Goal: Information Seeking & Learning: Learn about a topic

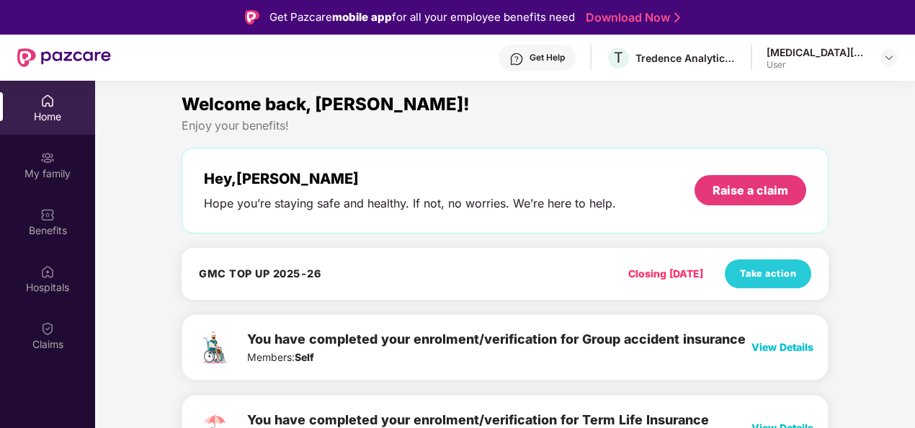
scroll to position [4, 0]
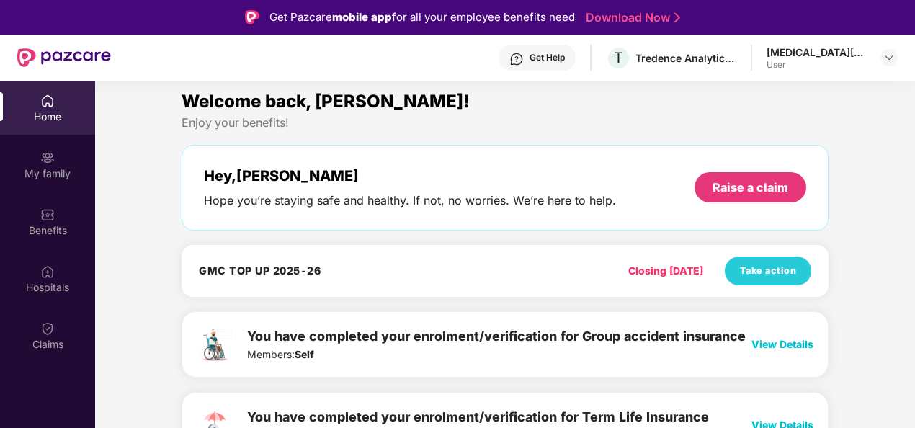
click at [559, 53] on div "Get Help" at bounding box center [546, 58] width 35 height 12
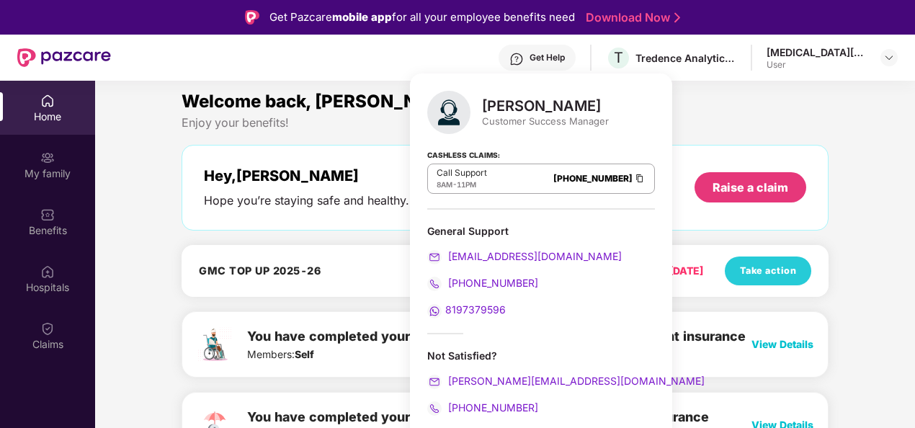
click at [390, 134] on div "Welcome back, [PERSON_NAME]! Enjoy your benefits! Hey, [MEDICAL_DATA][PERSON_NA…" at bounding box center [505, 280] width 658 height 385
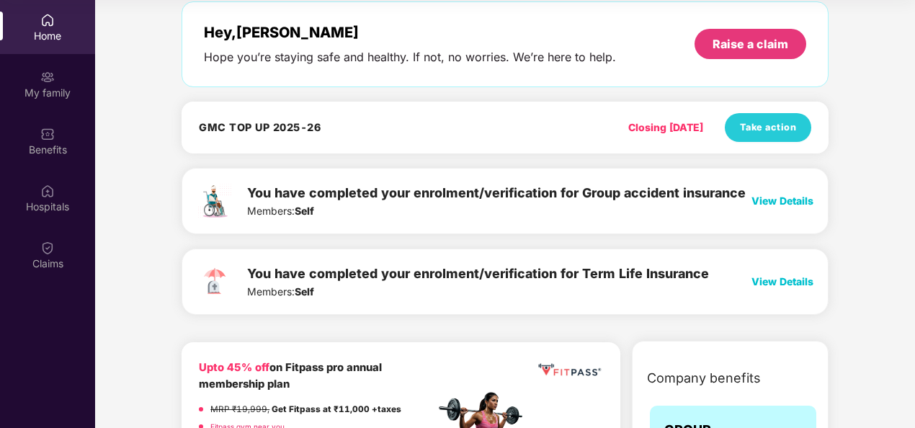
scroll to position [0, 0]
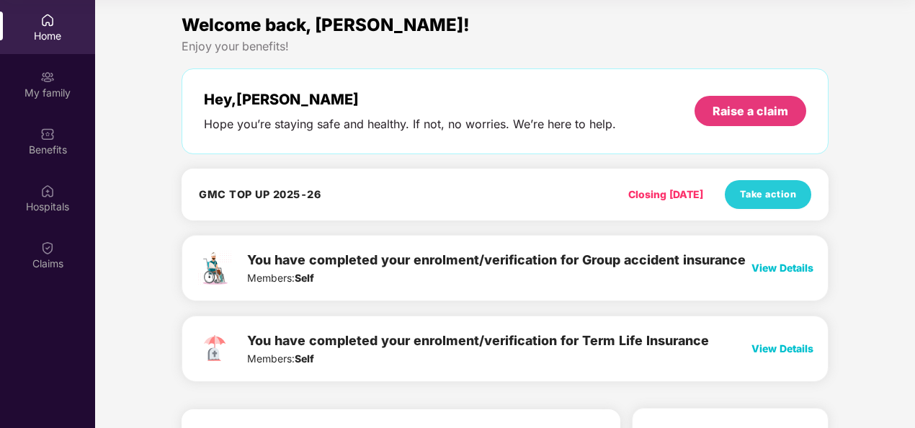
drag, startPoint x: 609, startPoint y: 196, endPoint x: 709, endPoint y: 202, distance: 99.6
click at [709, 202] on div "Closing [DATE] Take action" at bounding box center [716, 194] width 190 height 29
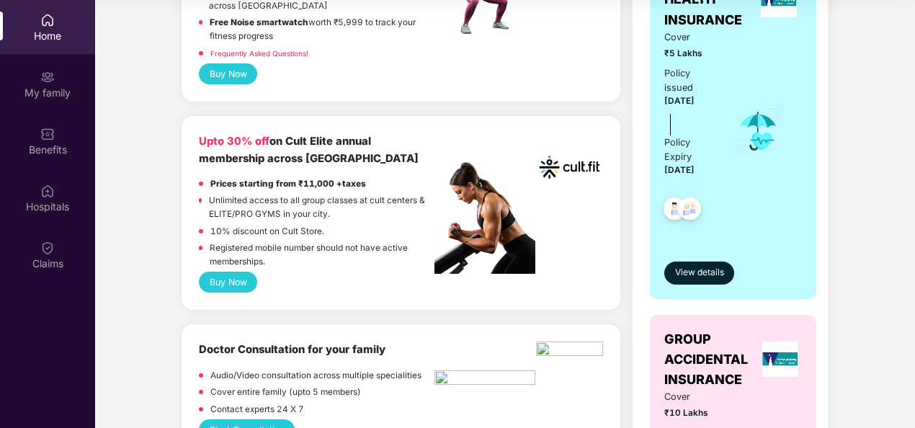
scroll to position [519, 0]
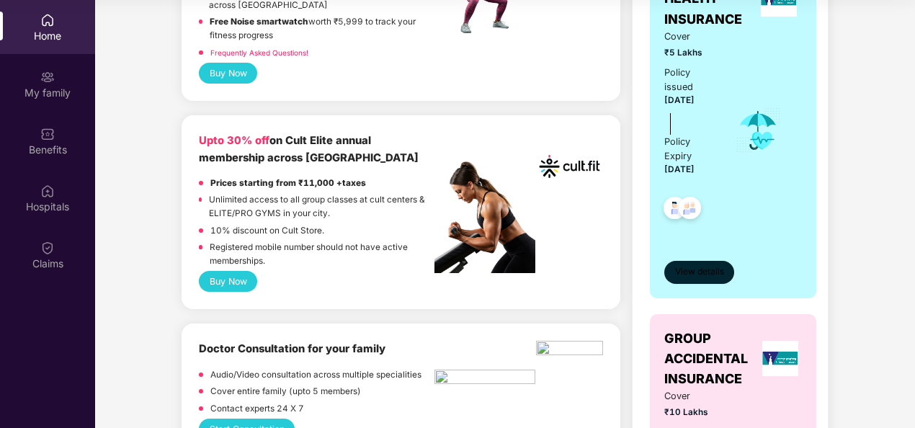
click at [687, 269] on span "View details" at bounding box center [699, 272] width 49 height 14
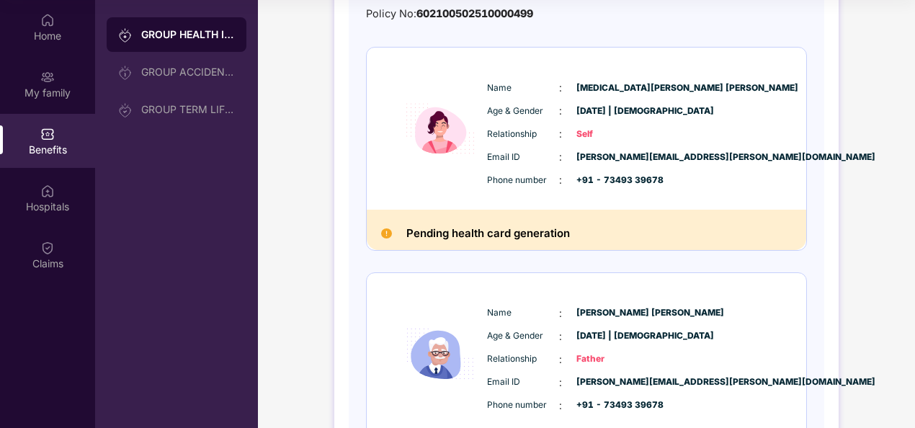
scroll to position [92, 0]
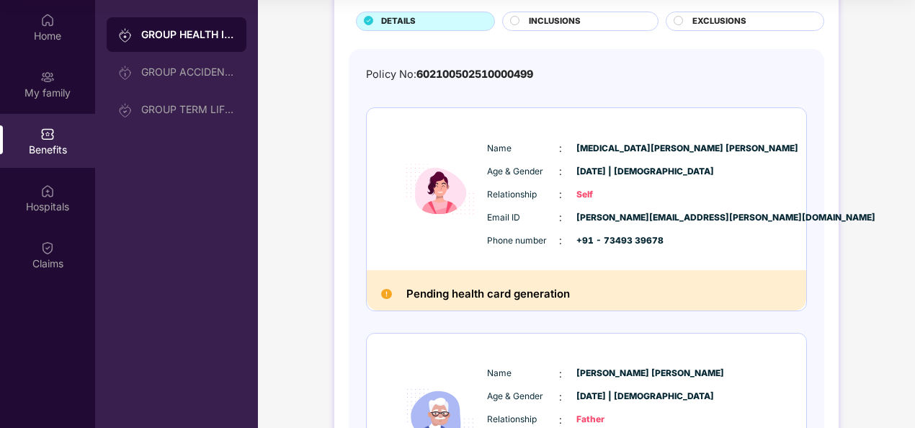
click at [571, 12] on div "INCLUSIONS" at bounding box center [580, 21] width 156 height 19
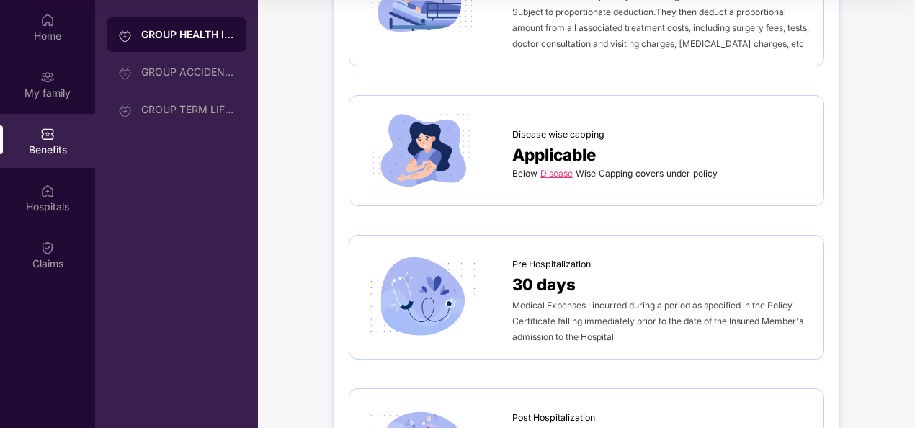
scroll to position [756, 0]
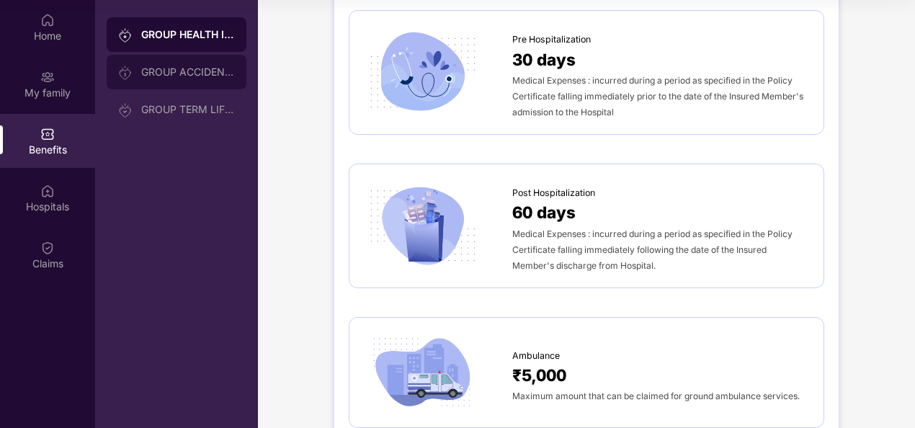
click at [203, 79] on div "GROUP ACCIDENTAL INSURANCE" at bounding box center [177, 72] width 140 height 35
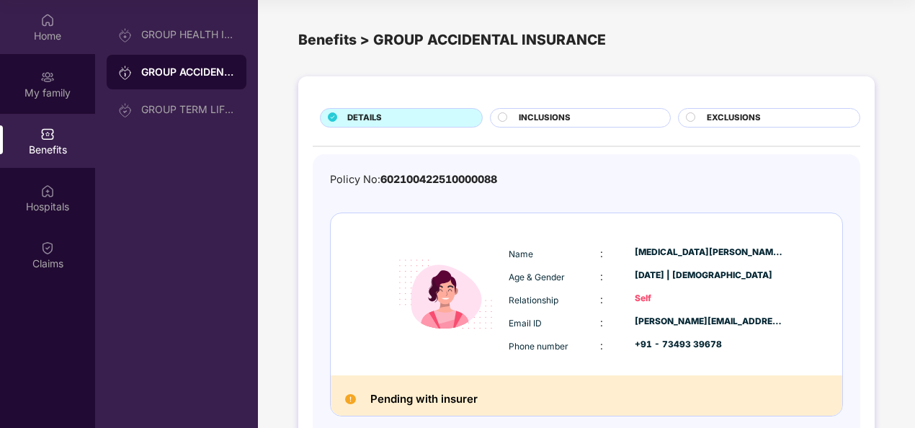
click at [42, 24] on img at bounding box center [47, 20] width 14 height 14
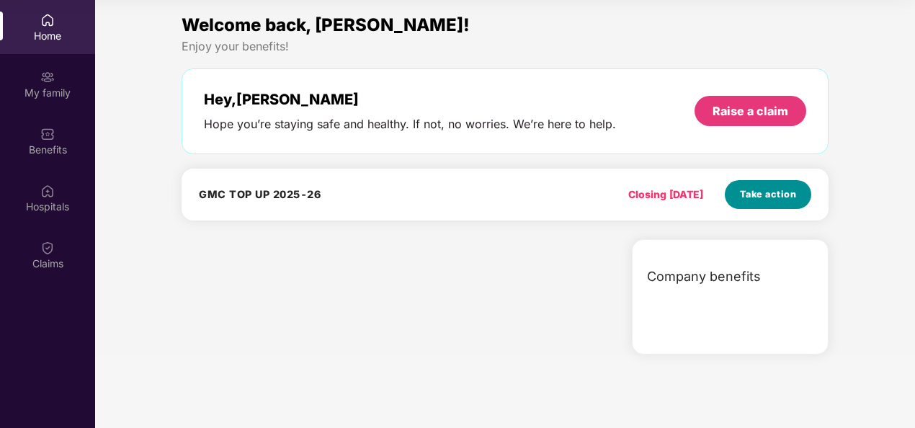
click at [754, 199] on span "Take action" at bounding box center [768, 194] width 57 height 14
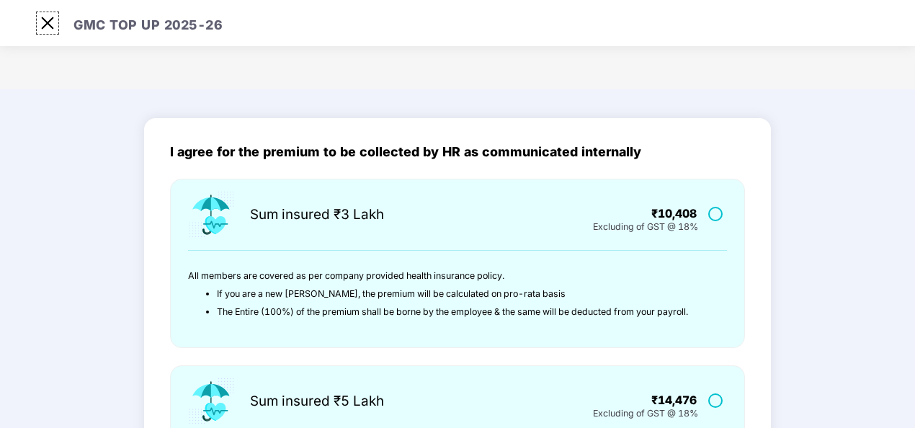
click at [53, 24] on img at bounding box center [47, 23] width 23 height 23
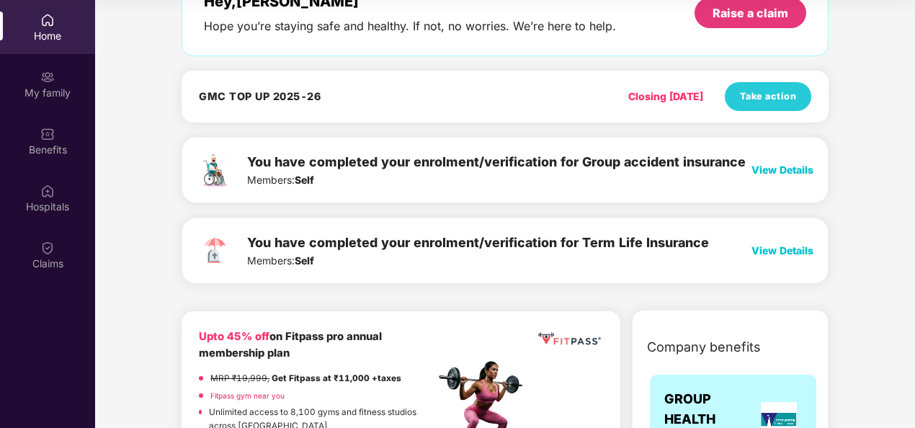
scroll to position [99, 0]
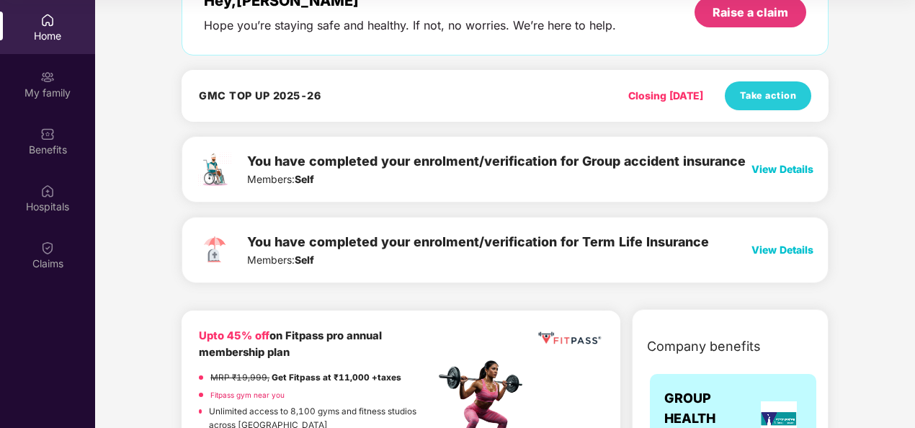
click at [779, 164] on span "View Details" at bounding box center [782, 169] width 62 height 12
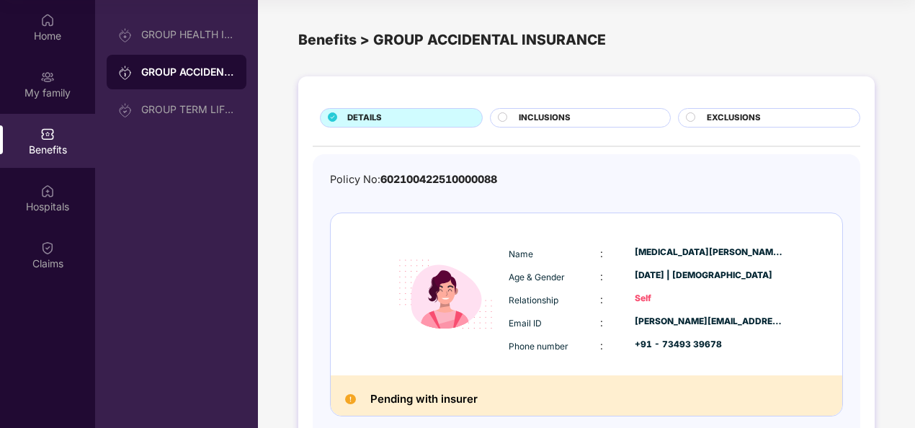
click at [529, 108] on div "INCLUSIONS" at bounding box center [580, 117] width 180 height 19
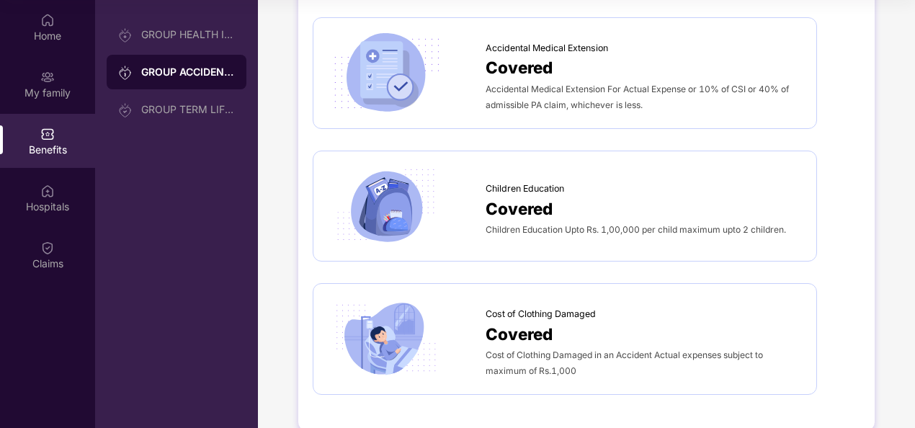
scroll to position [715, 0]
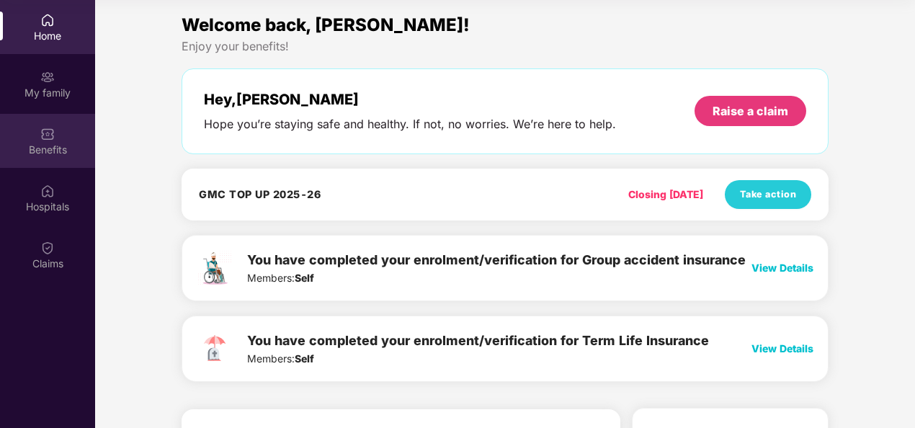
click at [73, 148] on div "Benefits" at bounding box center [47, 150] width 95 height 14
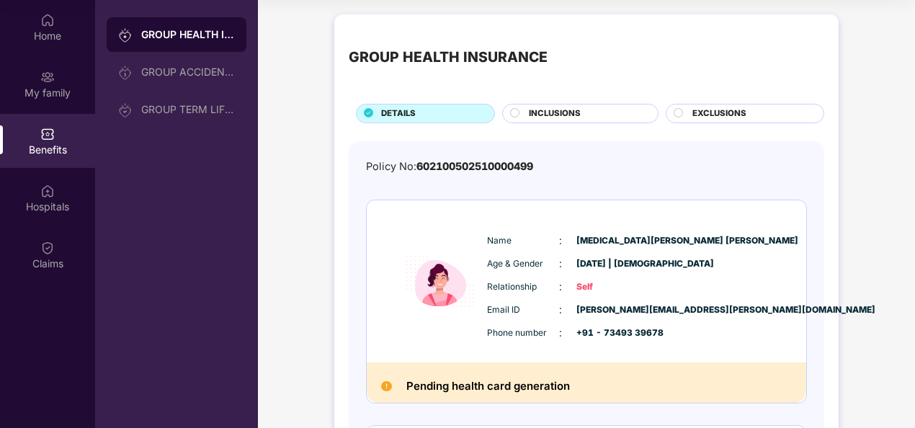
click at [542, 105] on div "INCLUSIONS" at bounding box center [580, 113] width 156 height 19
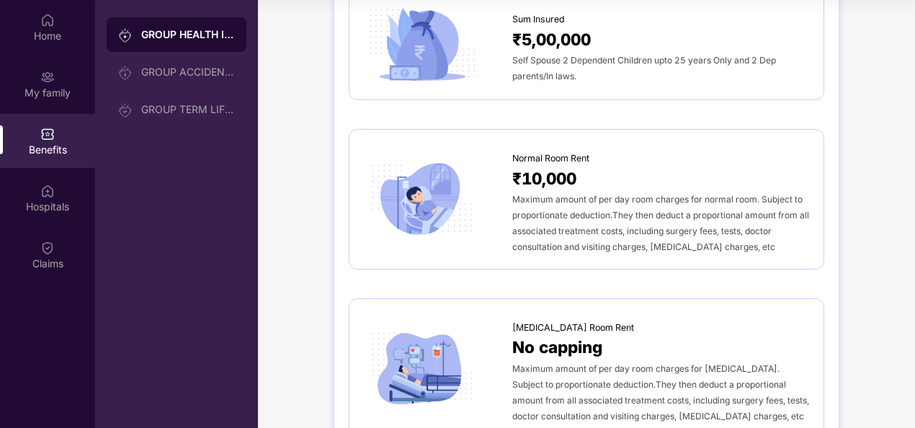
scroll to position [160, 0]
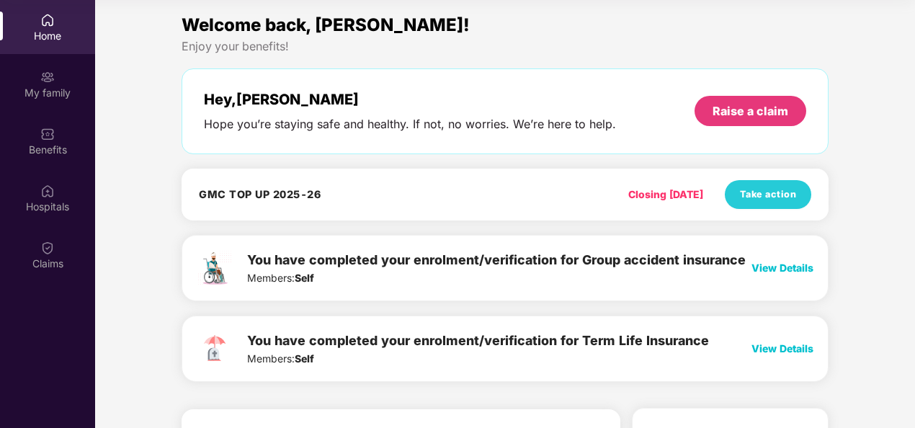
click at [780, 349] on span "View Details" at bounding box center [782, 348] width 62 height 12
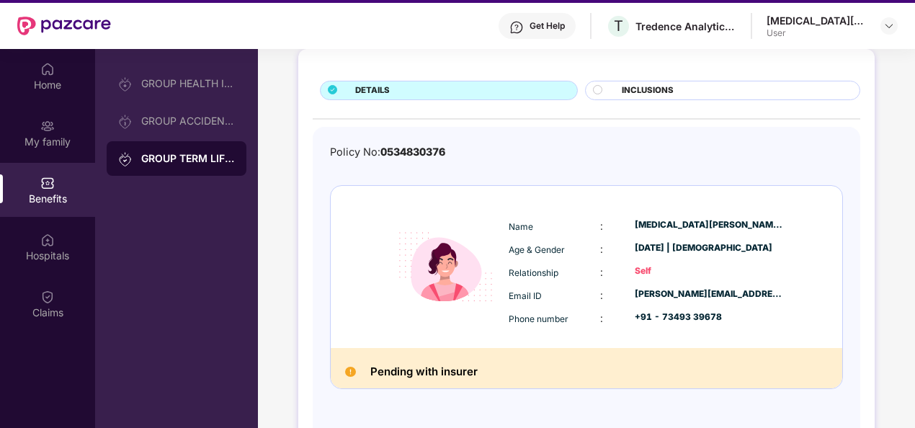
scroll to position [32, 0]
click at [622, 89] on span "INCLUSIONS" at bounding box center [648, 90] width 52 height 13
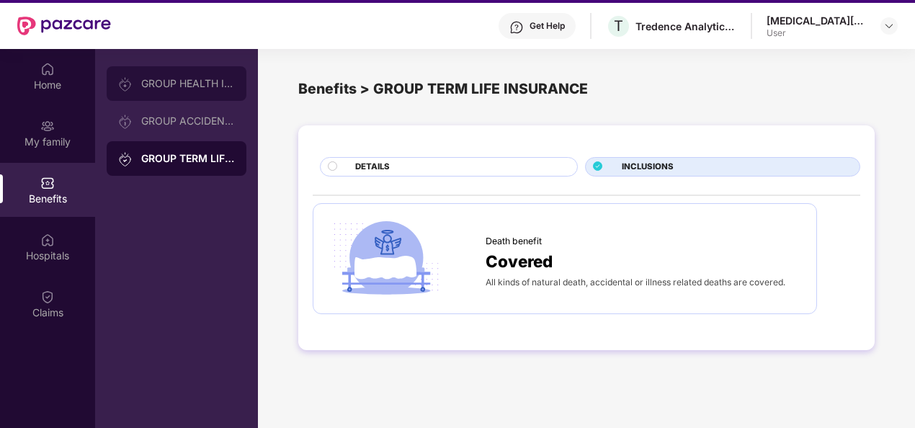
click at [151, 71] on div "GROUP HEALTH INSURANCE" at bounding box center [177, 83] width 140 height 35
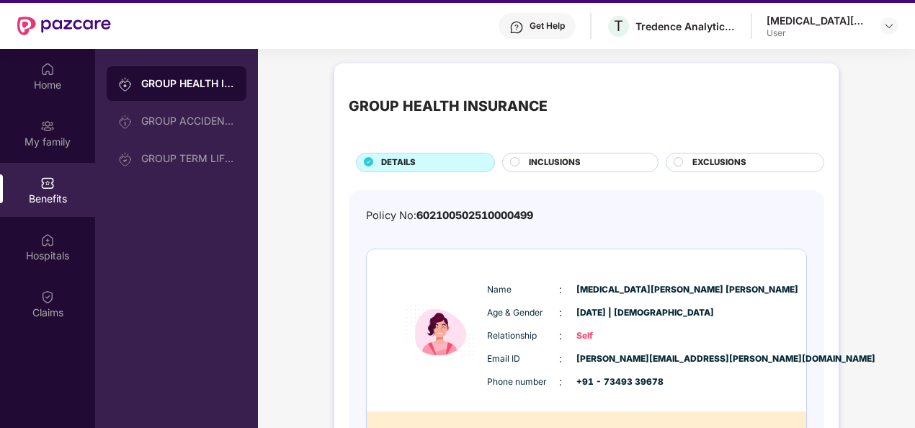
click at [532, 164] on span "INCLUSIONS" at bounding box center [555, 162] width 52 height 13
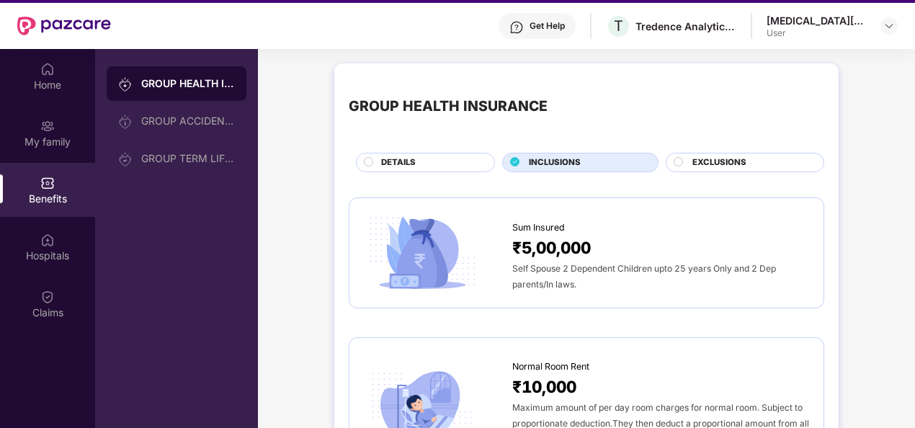
scroll to position [79, 0]
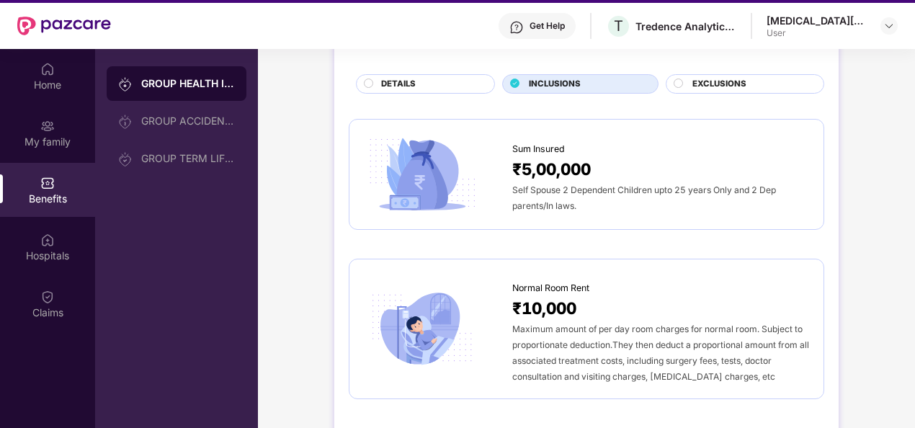
click at [528, 166] on span "₹5,00,000" at bounding box center [551, 168] width 79 height 25
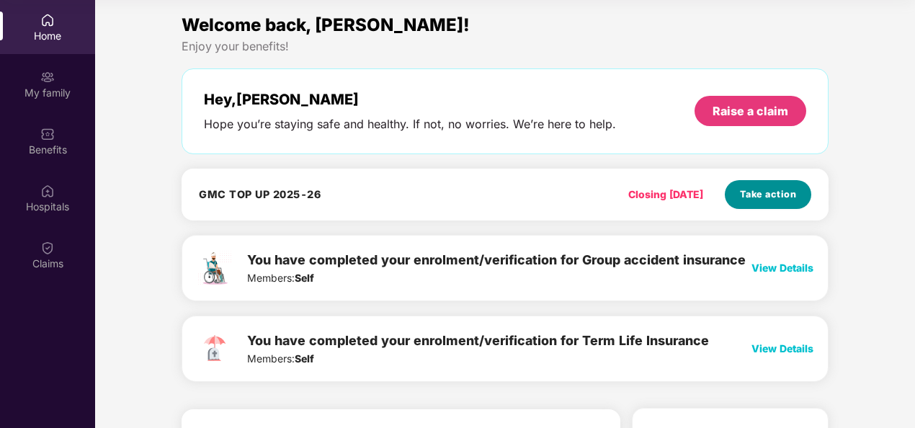
click at [762, 200] on span "Take action" at bounding box center [768, 194] width 57 height 14
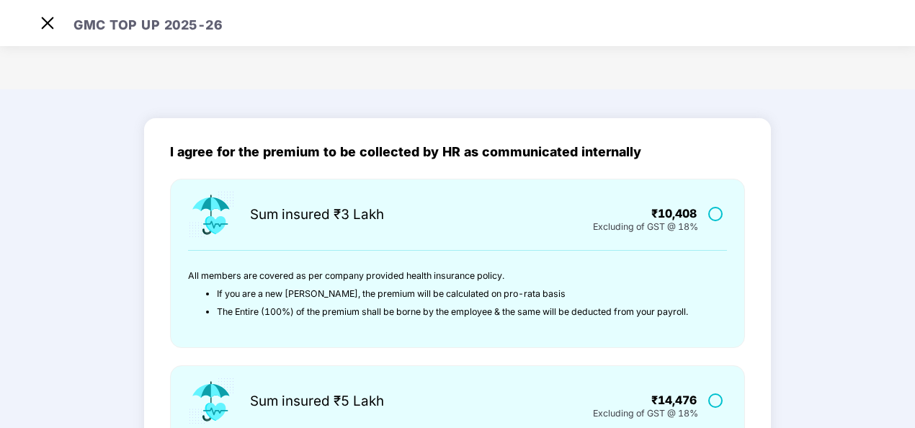
click at [298, 153] on div "I agree for the premium to be collected by HR as communicated internally" at bounding box center [457, 152] width 575 height 15
click at [294, 153] on div "I agree for the premium to be collected by HR as communicated internally" at bounding box center [457, 152] width 575 height 15
